Goal: Obtain resource: Obtain resource

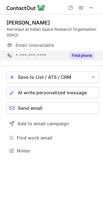
scroll to position [146, 103]
click at [81, 55] on button "Find phone" at bounding box center [81, 55] width 25 height 6
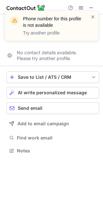
scroll to position [135, 103]
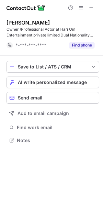
scroll to position [135, 103]
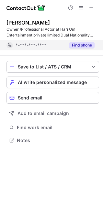
click at [77, 42] on button "Find phone" at bounding box center [81, 45] width 25 height 6
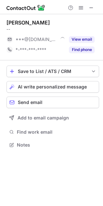
scroll to position [3, 3]
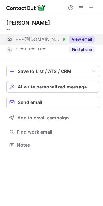
click at [86, 40] on button "View email" at bounding box center [81, 39] width 25 height 6
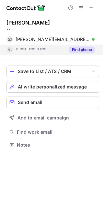
click at [79, 47] on button "Find phone" at bounding box center [81, 49] width 25 height 6
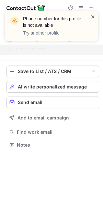
click at [91, 18] on span at bounding box center [92, 17] width 5 height 6
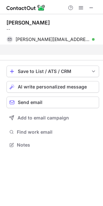
scroll to position [130, 103]
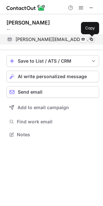
click at [90, 40] on span at bounding box center [90, 39] width 5 height 5
